Goal: Task Accomplishment & Management: Use online tool/utility

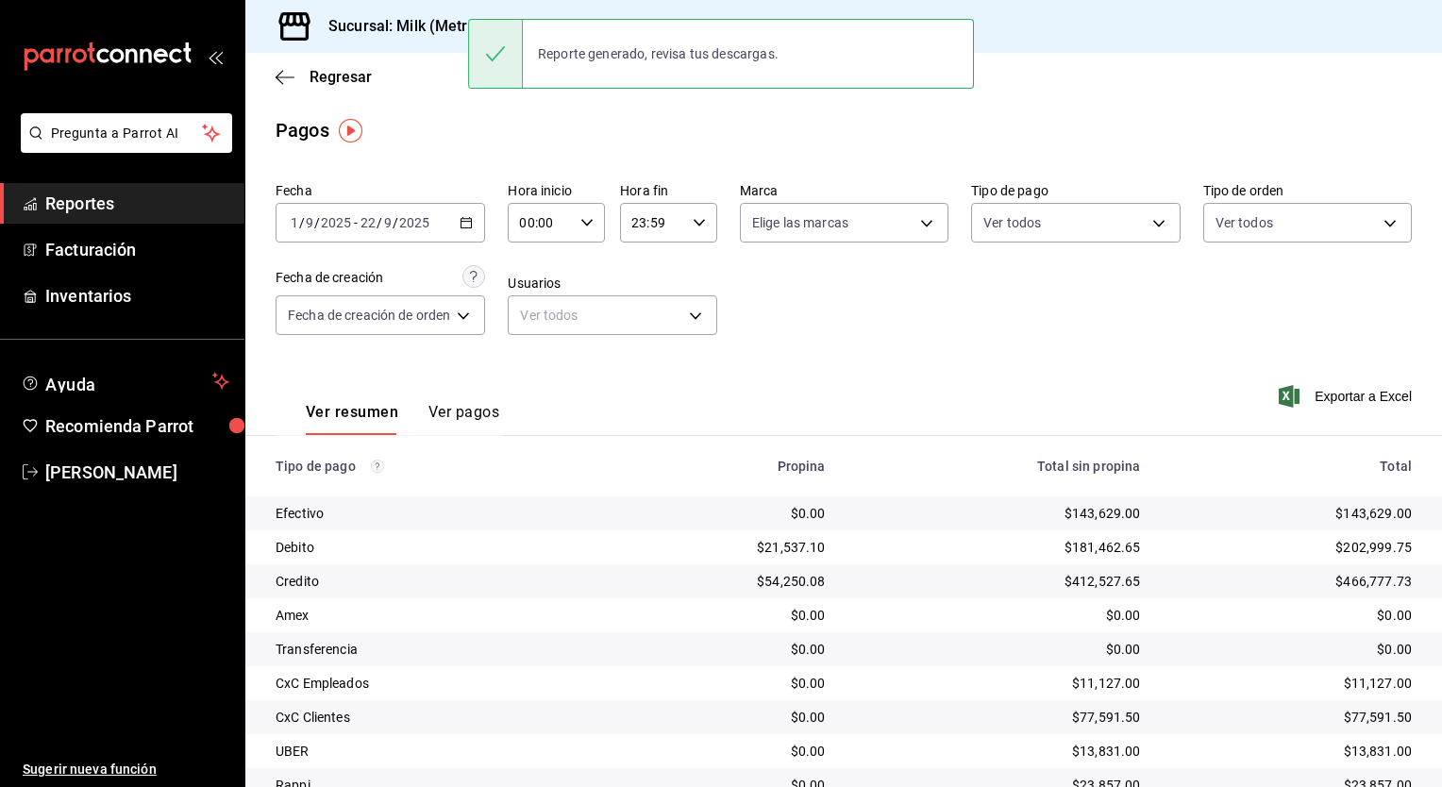
click at [394, 31] on h3 "Sucursal: Milk (Metropolitan)" at bounding box center [421, 26] width 216 height 23
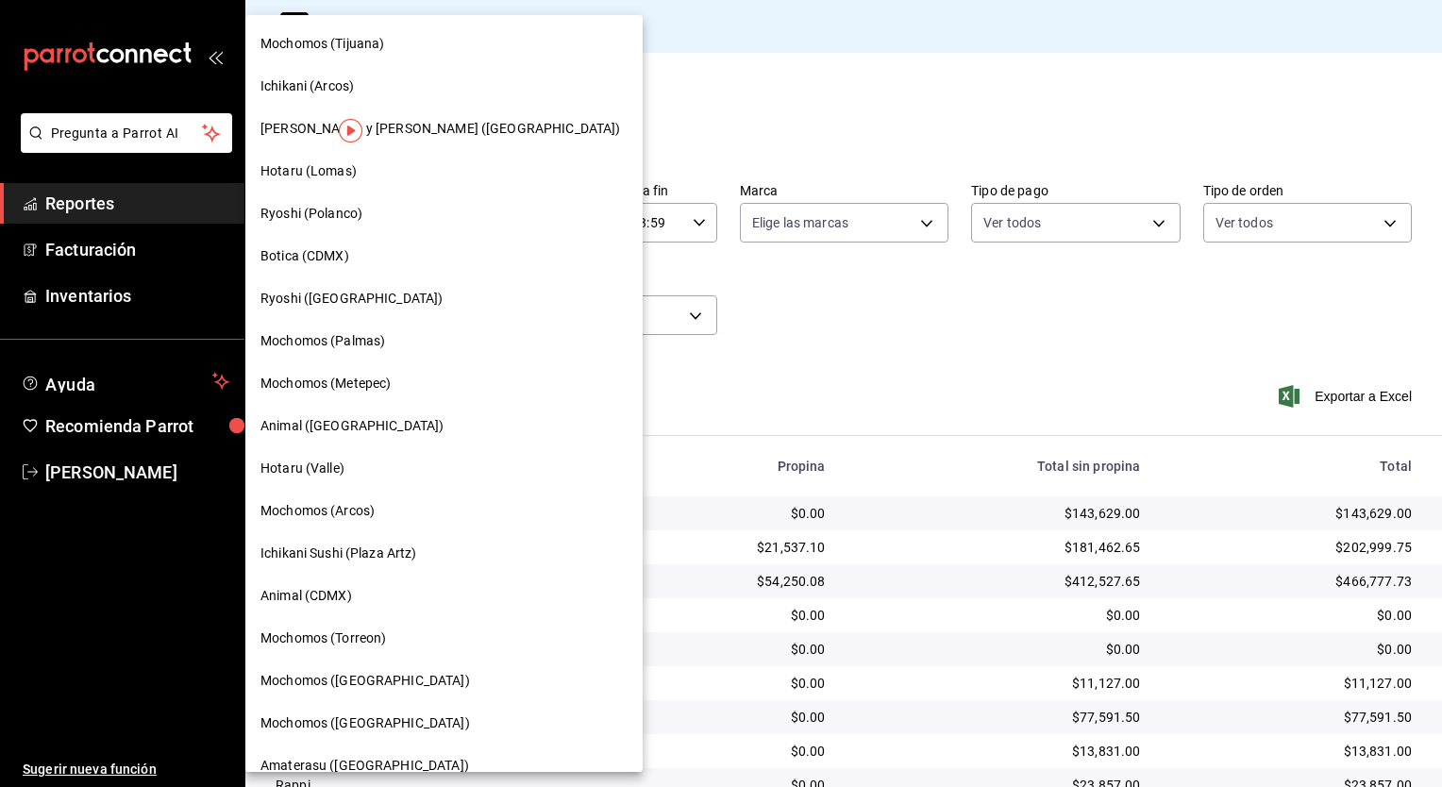
click at [332, 90] on span "Ichikani (Arcos)" at bounding box center [307, 86] width 93 height 20
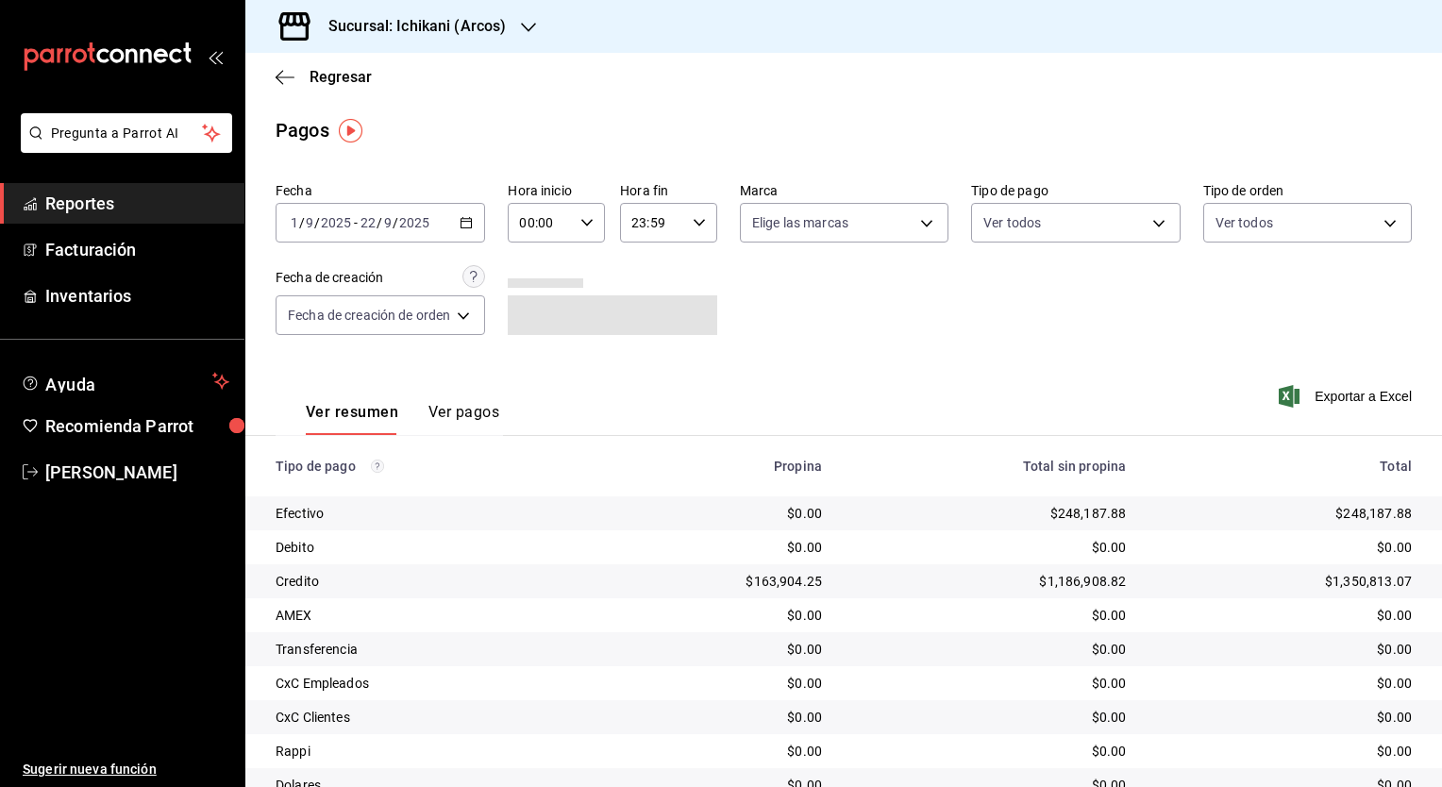
click at [468, 209] on div "[DATE] [DATE] - [DATE] [DATE]" at bounding box center [381, 223] width 210 height 40
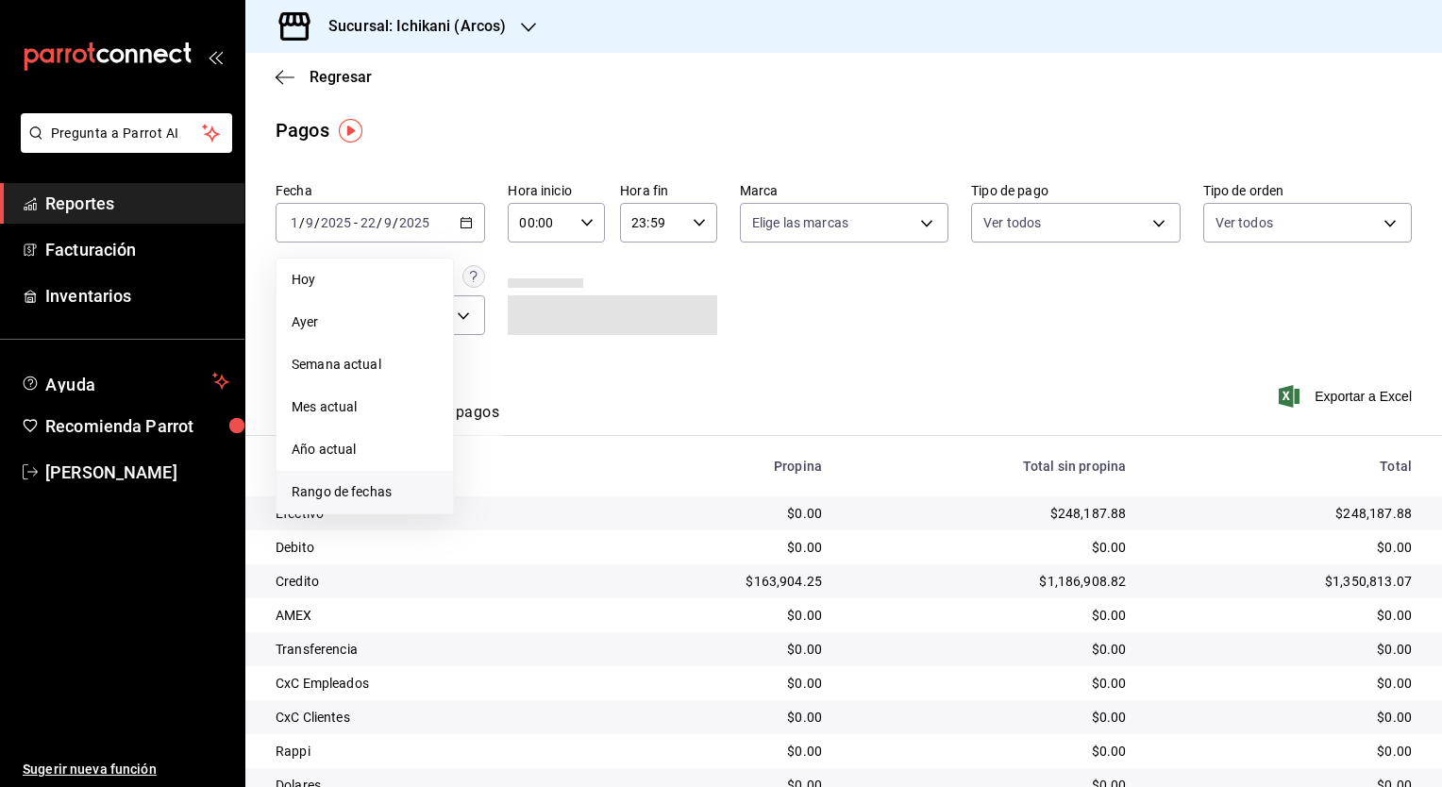
click at [366, 474] on li "Rango de fechas" at bounding box center [365, 492] width 177 height 42
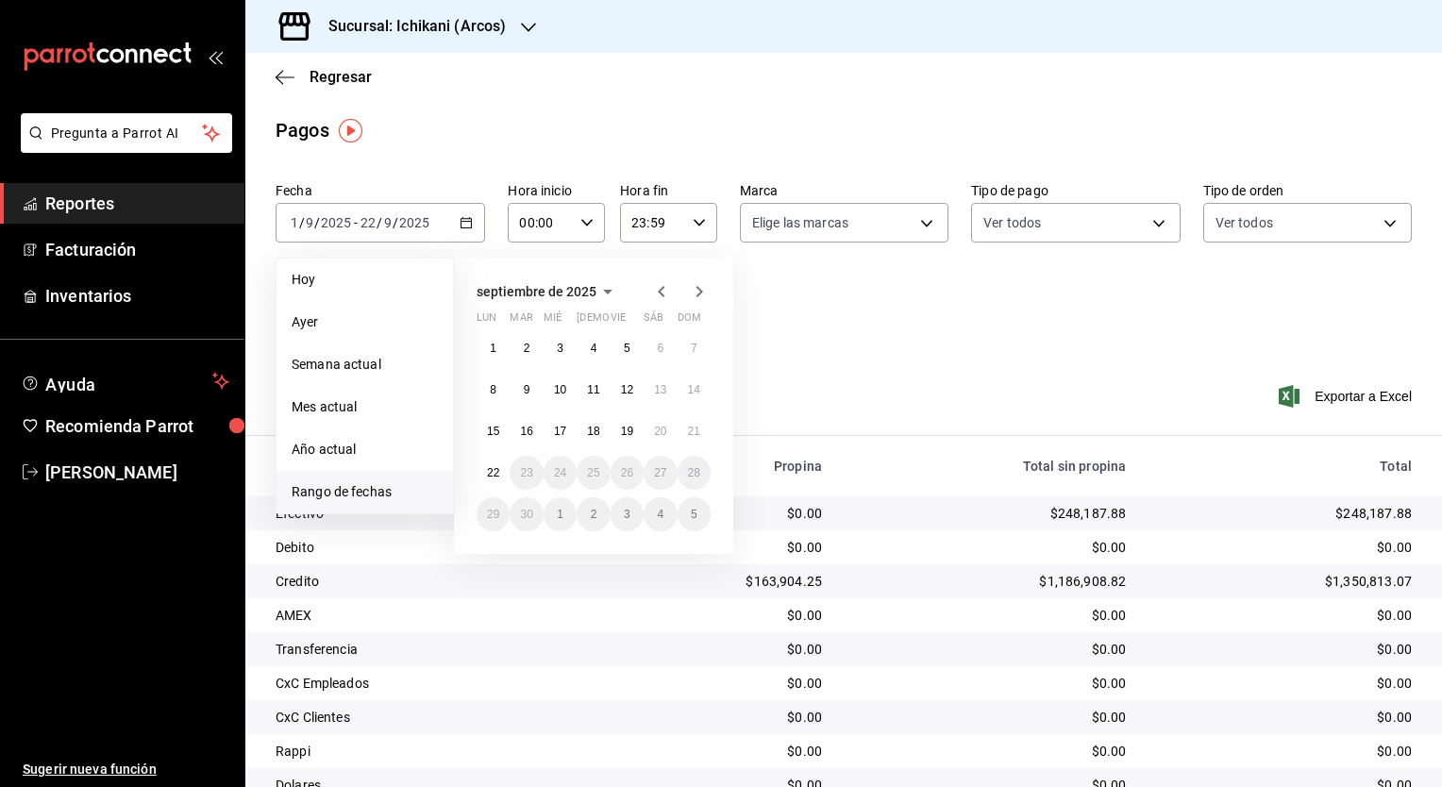
click at [664, 296] on icon "button" at bounding box center [661, 291] width 7 height 11
click at [660, 292] on icon "button" at bounding box center [661, 291] width 7 height 11
click at [526, 345] on abbr "1" at bounding box center [527, 348] width 7 height 13
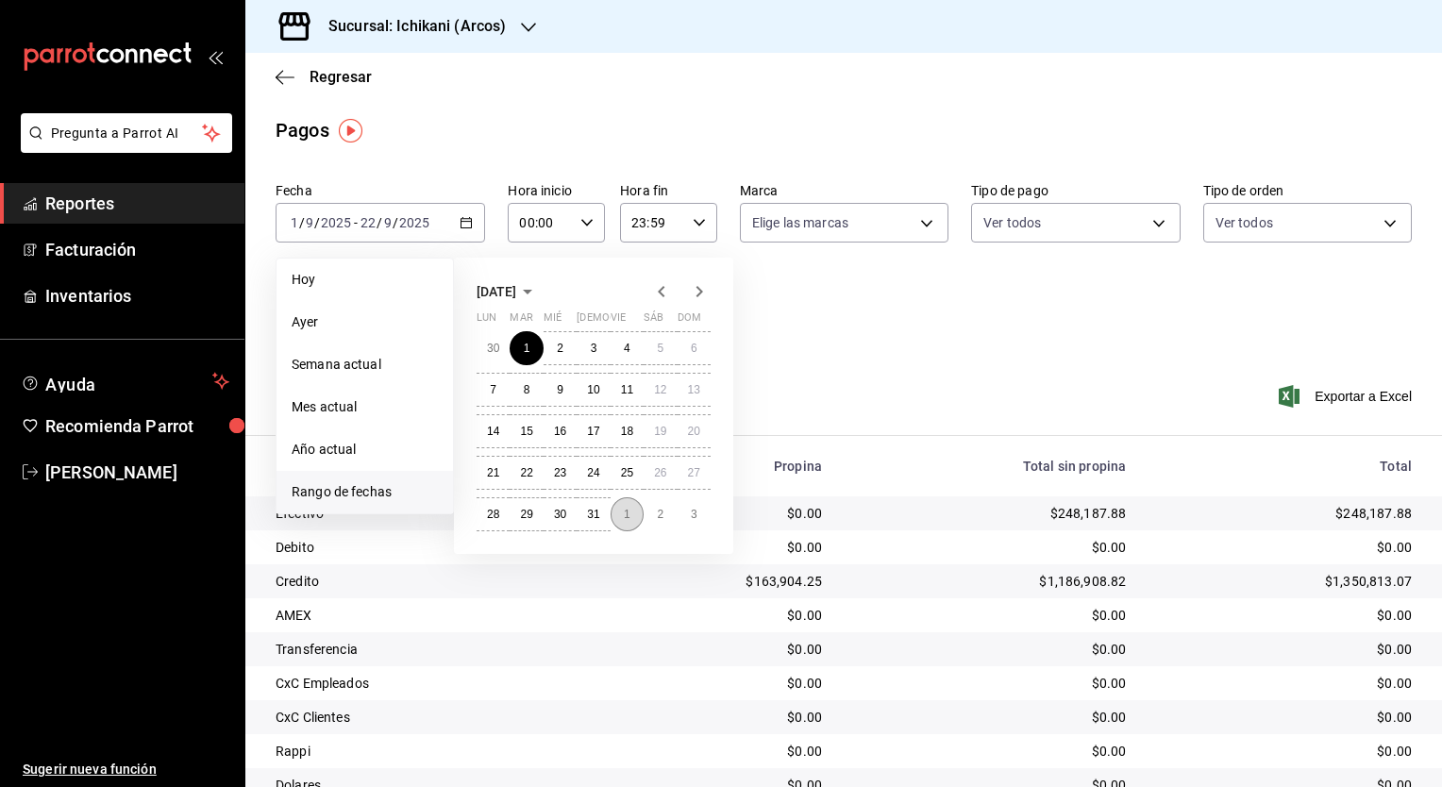
click at [628, 515] on abbr "1" at bounding box center [627, 514] width 7 height 13
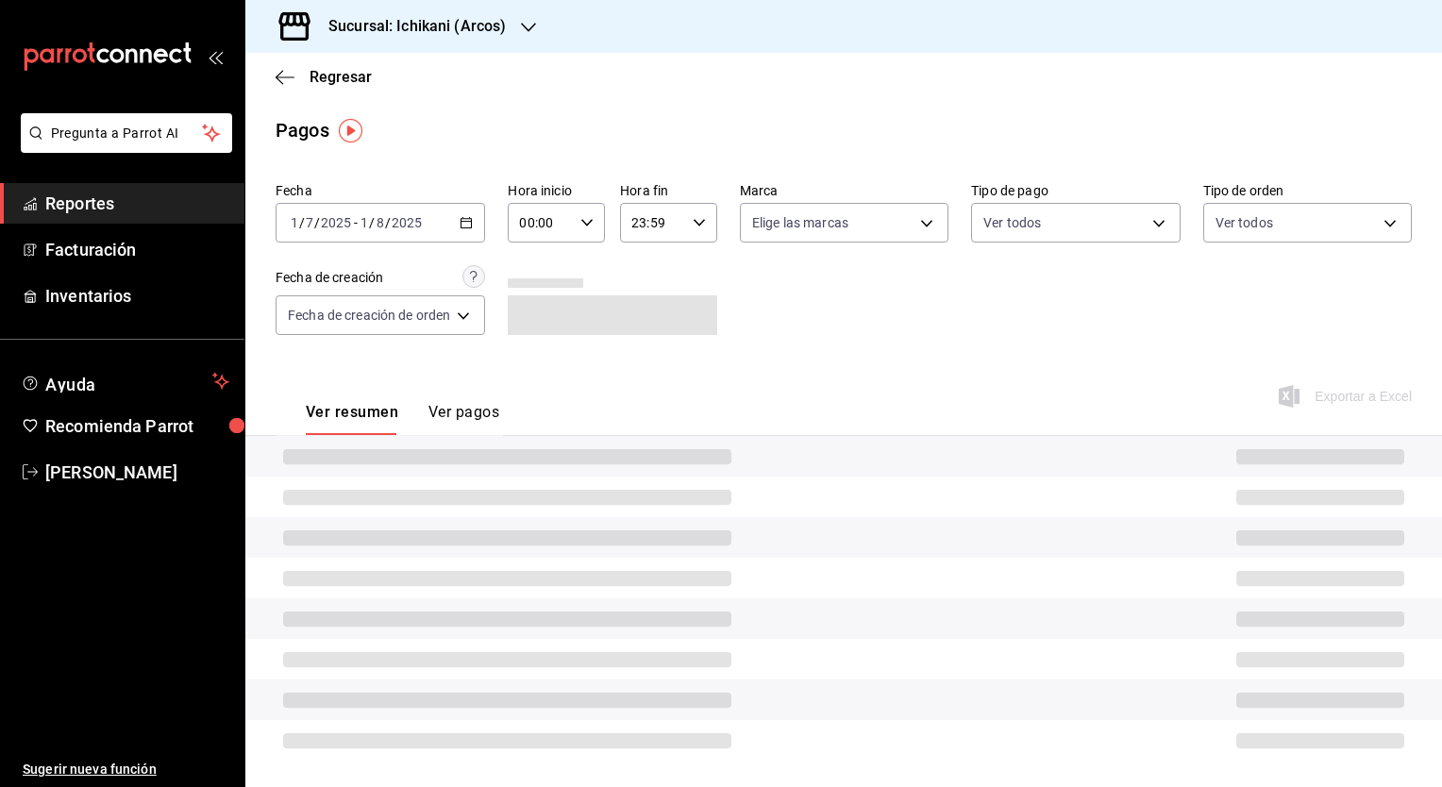
click at [584, 222] on \(Stroke\) "button" at bounding box center [586, 222] width 11 height 7
click at [540, 356] on button "05" at bounding box center [534, 365] width 41 height 38
type input "05:00"
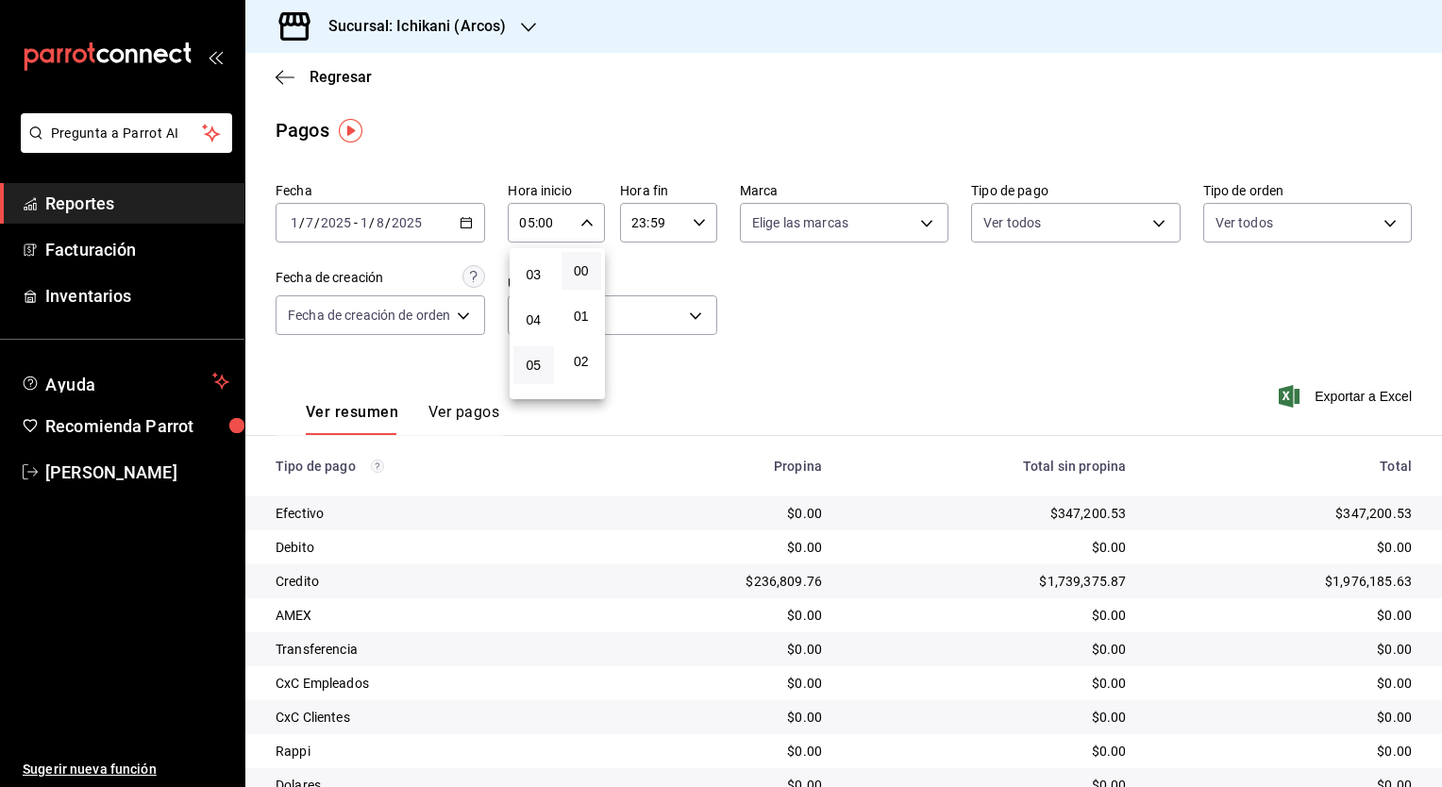
click at [701, 227] on div at bounding box center [721, 393] width 1442 height 787
click at [700, 227] on icon "button" at bounding box center [699, 222] width 13 height 13
click at [643, 341] on span "05" at bounding box center [644, 338] width 18 height 15
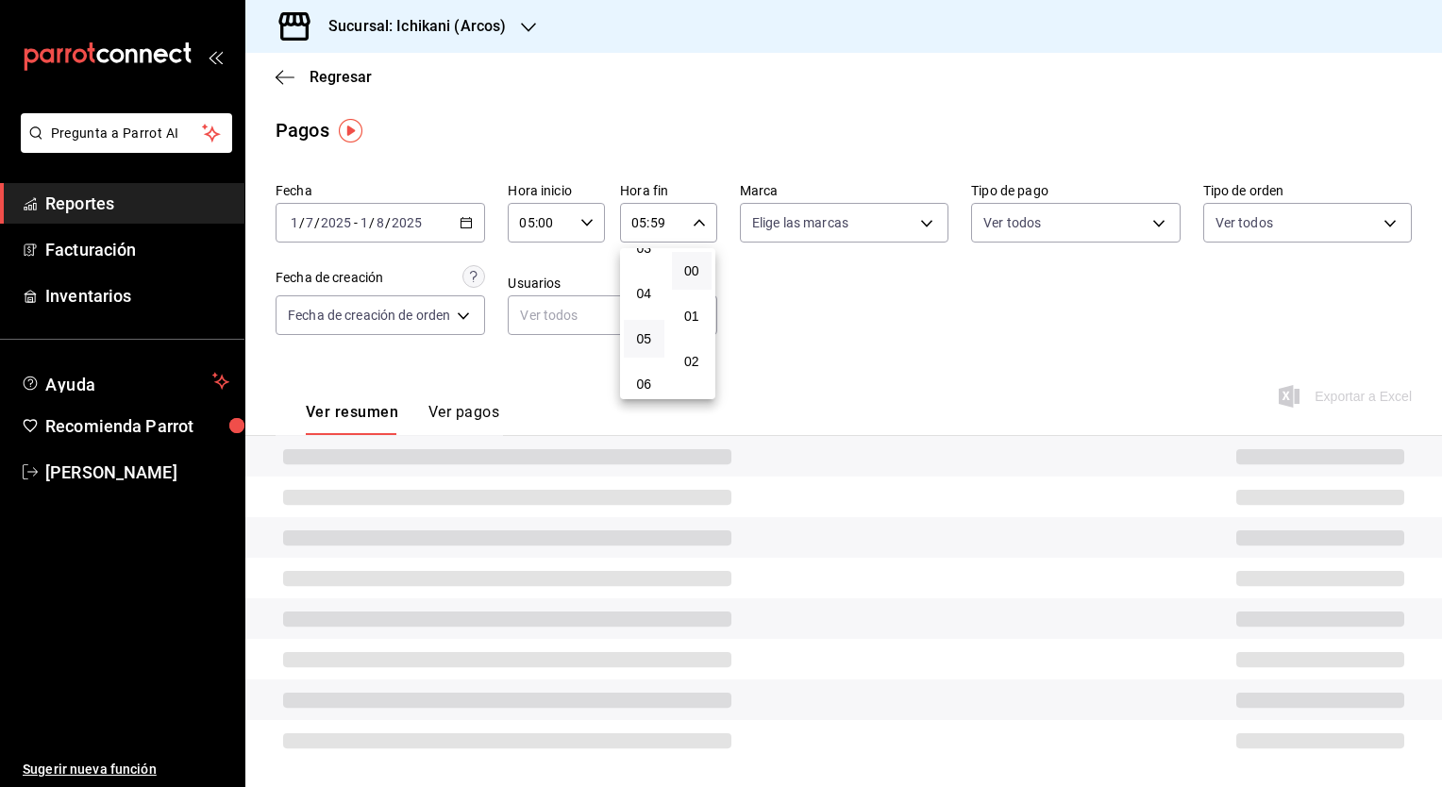
click at [697, 279] on button "00" at bounding box center [692, 271] width 41 height 38
type input "05:00"
click at [929, 343] on div at bounding box center [721, 393] width 1442 height 787
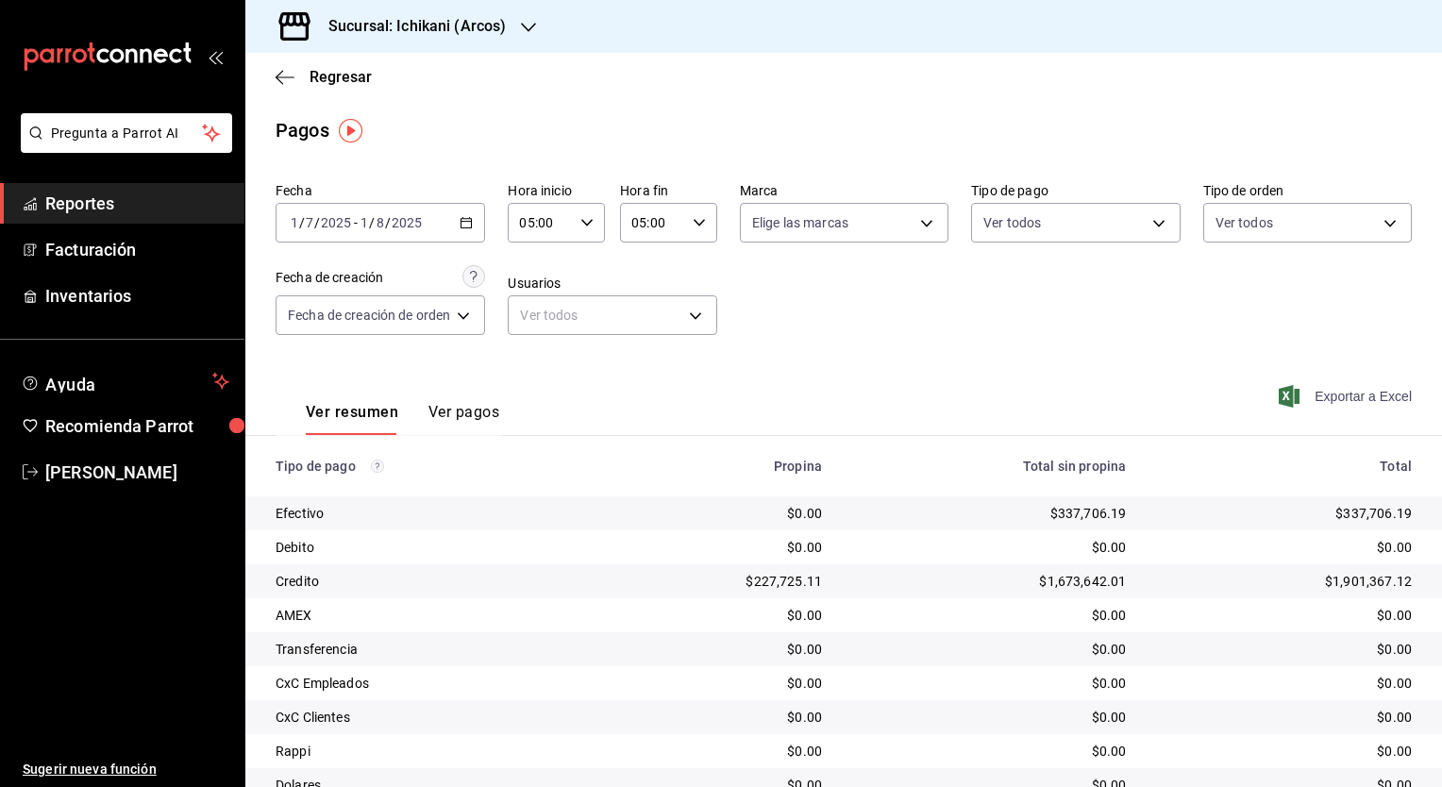
click at [1347, 394] on span "Exportar a Excel" at bounding box center [1347, 396] width 129 height 23
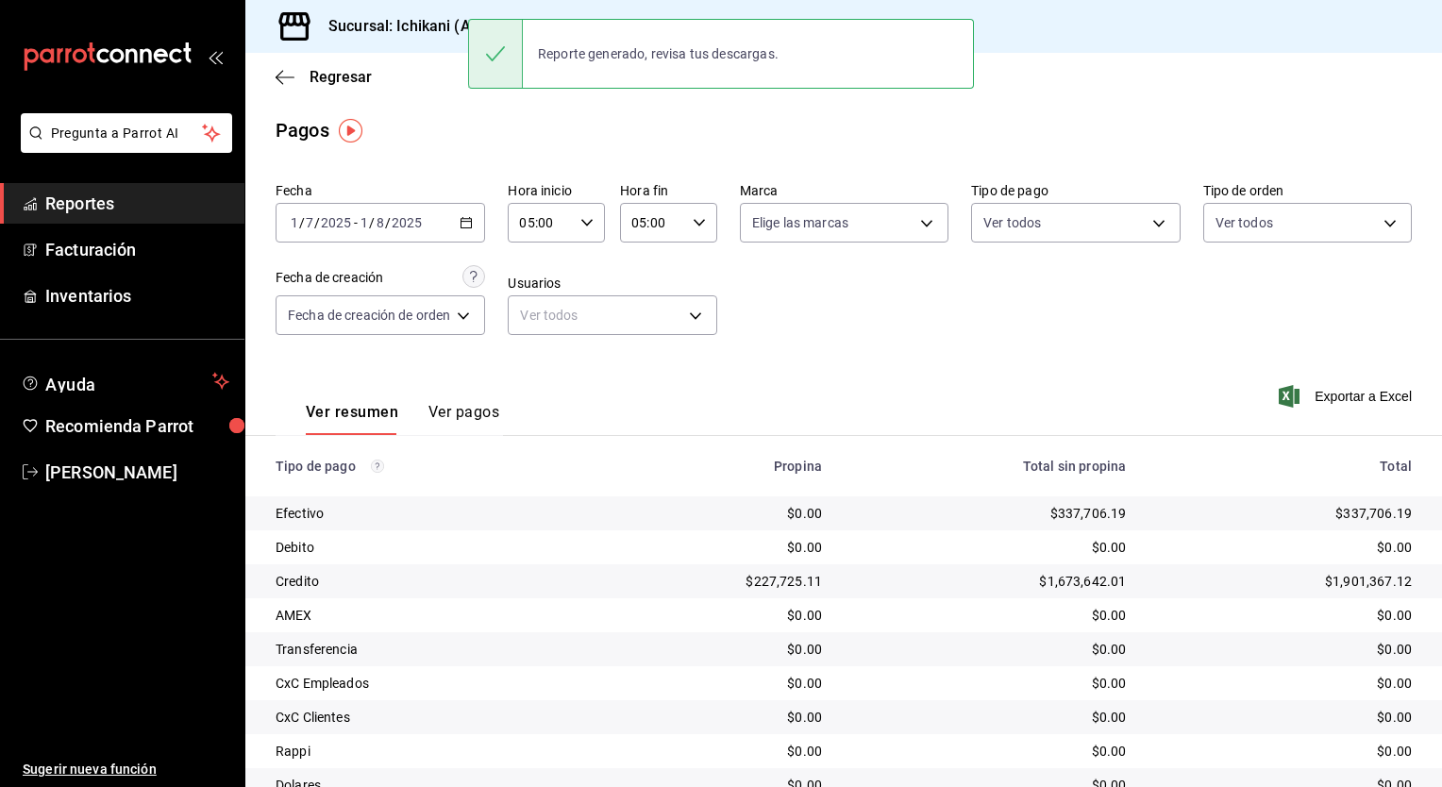
click at [548, 164] on main "Regresar Pagos Fecha [DATE] [DATE] - [DATE] [DATE] Hora inicio 05:00 Hora inici…" at bounding box center [843, 460] width 1197 height 814
